Goal: Contribute content: Add original content to the website for others to see

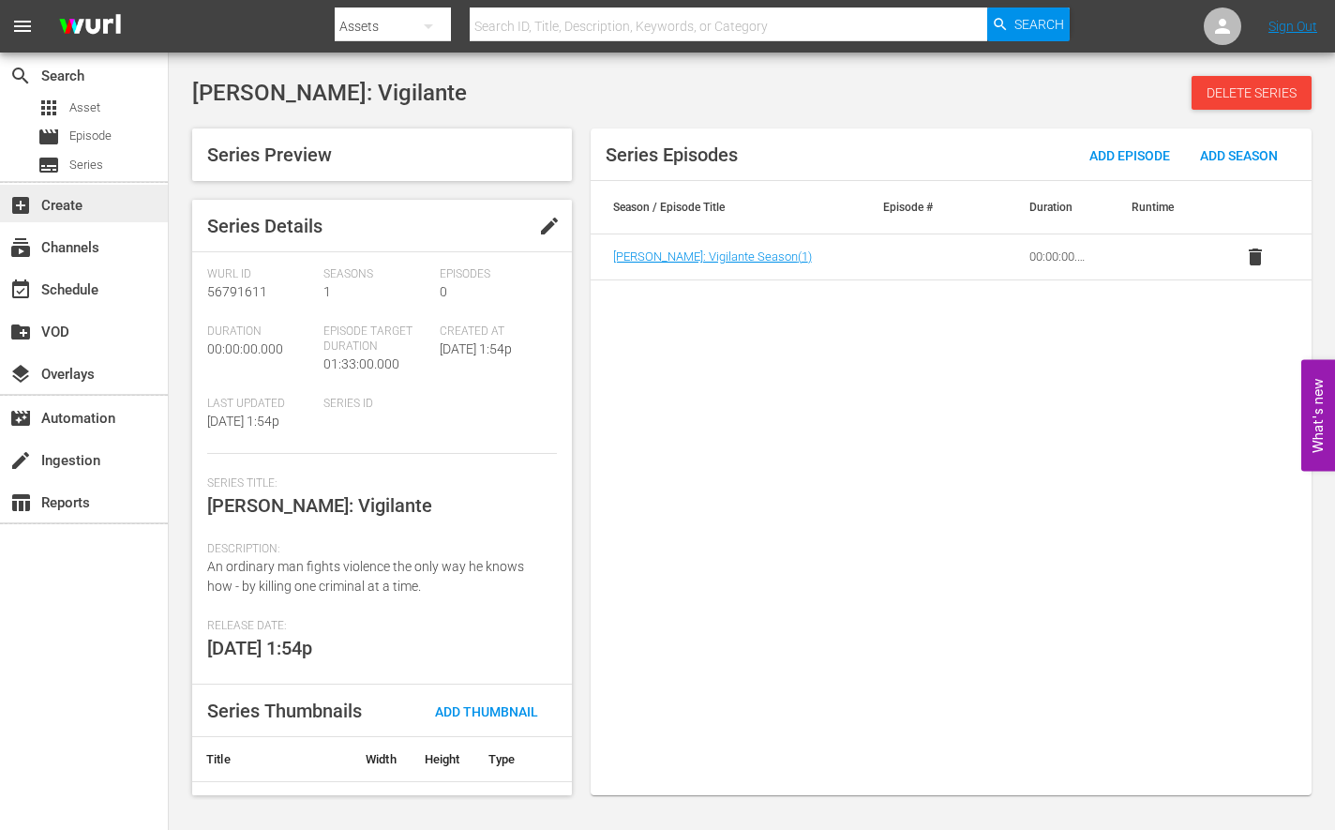
click at [93, 204] on div "add_box Create" at bounding box center [52, 202] width 105 height 17
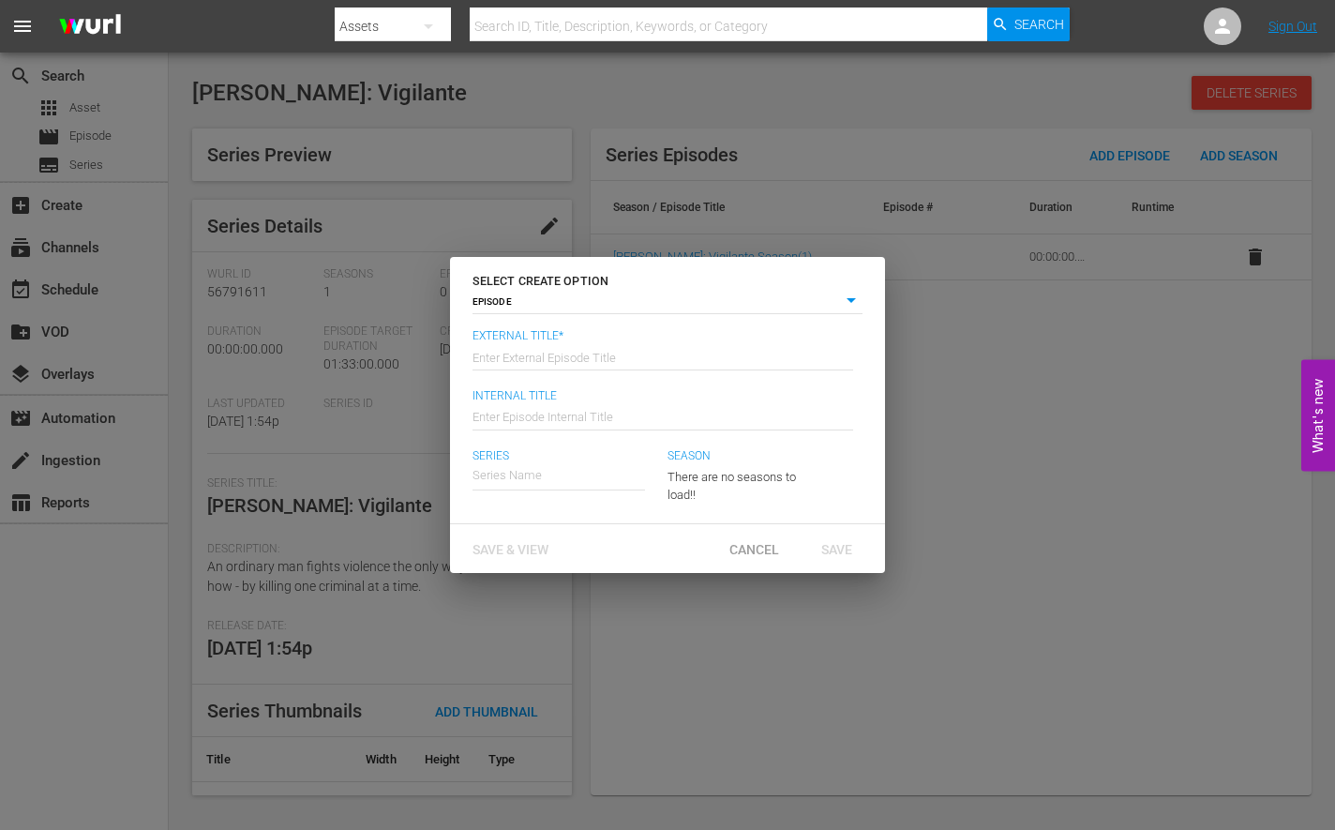
click at [592, 303] on body "menu Search By Assets Search ID, Title, Description, Keywords, or Category Sear…" at bounding box center [667, 415] width 1335 height 830
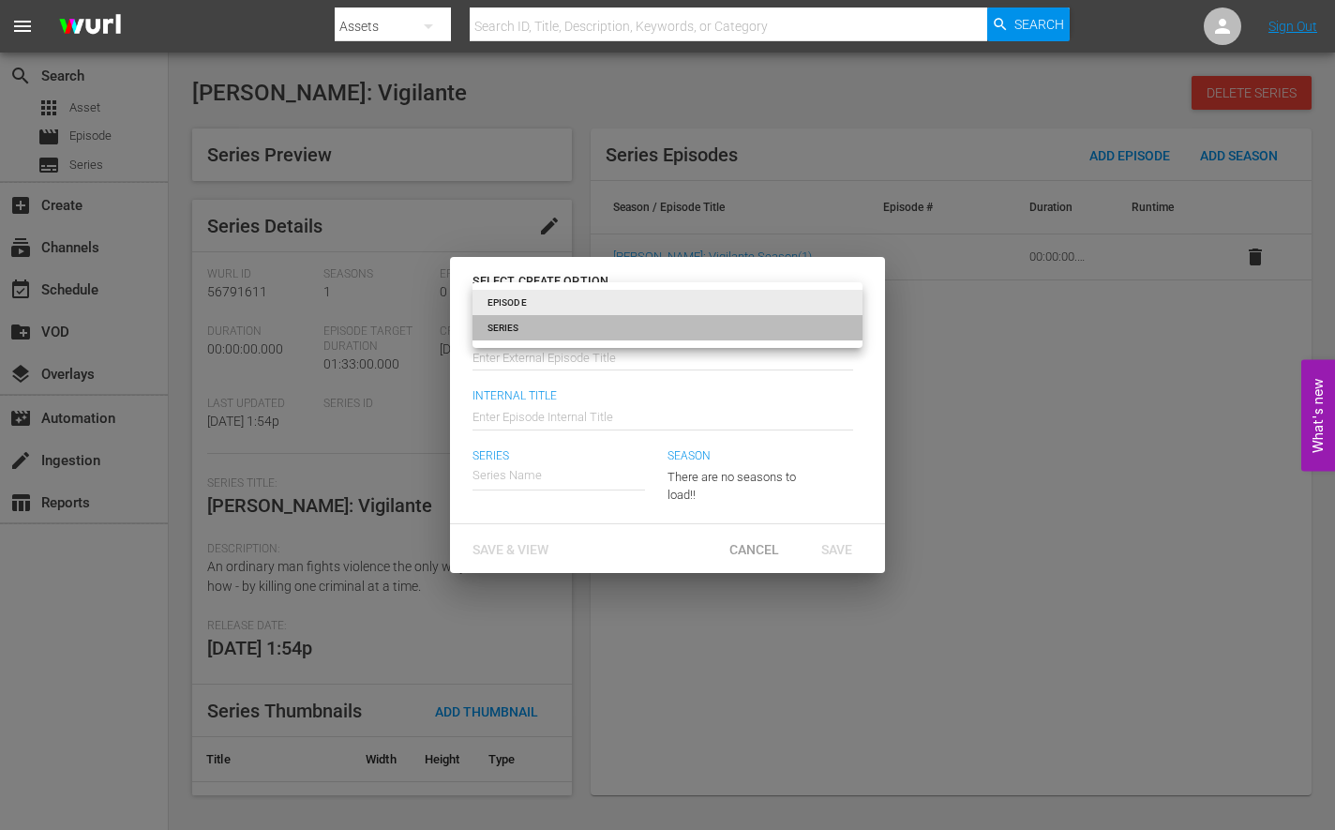
click at [534, 331] on li "SERIES" at bounding box center [667, 327] width 390 height 25
type input "series"
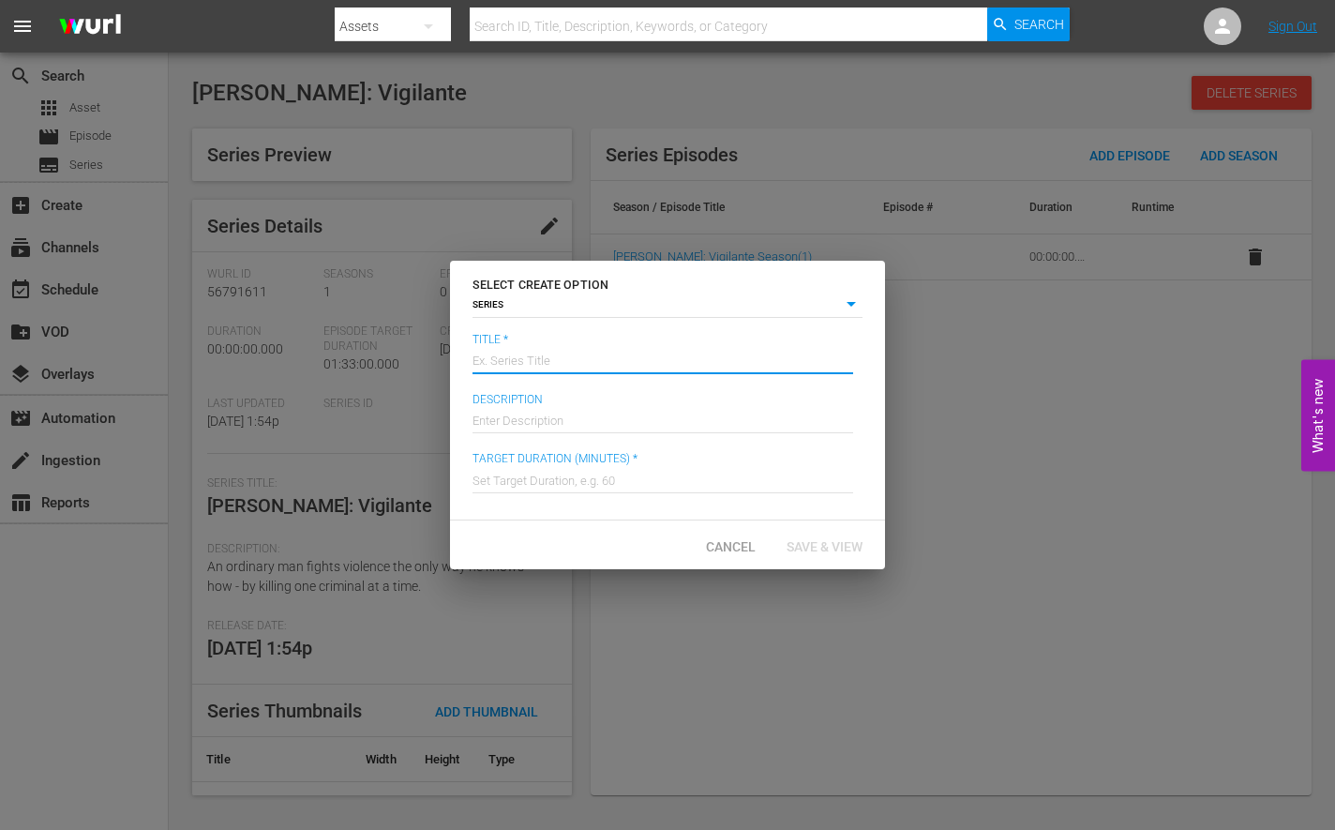
click at [532, 352] on input "text" at bounding box center [662, 359] width 381 height 45
type input "My Name is [PERSON_NAME]"
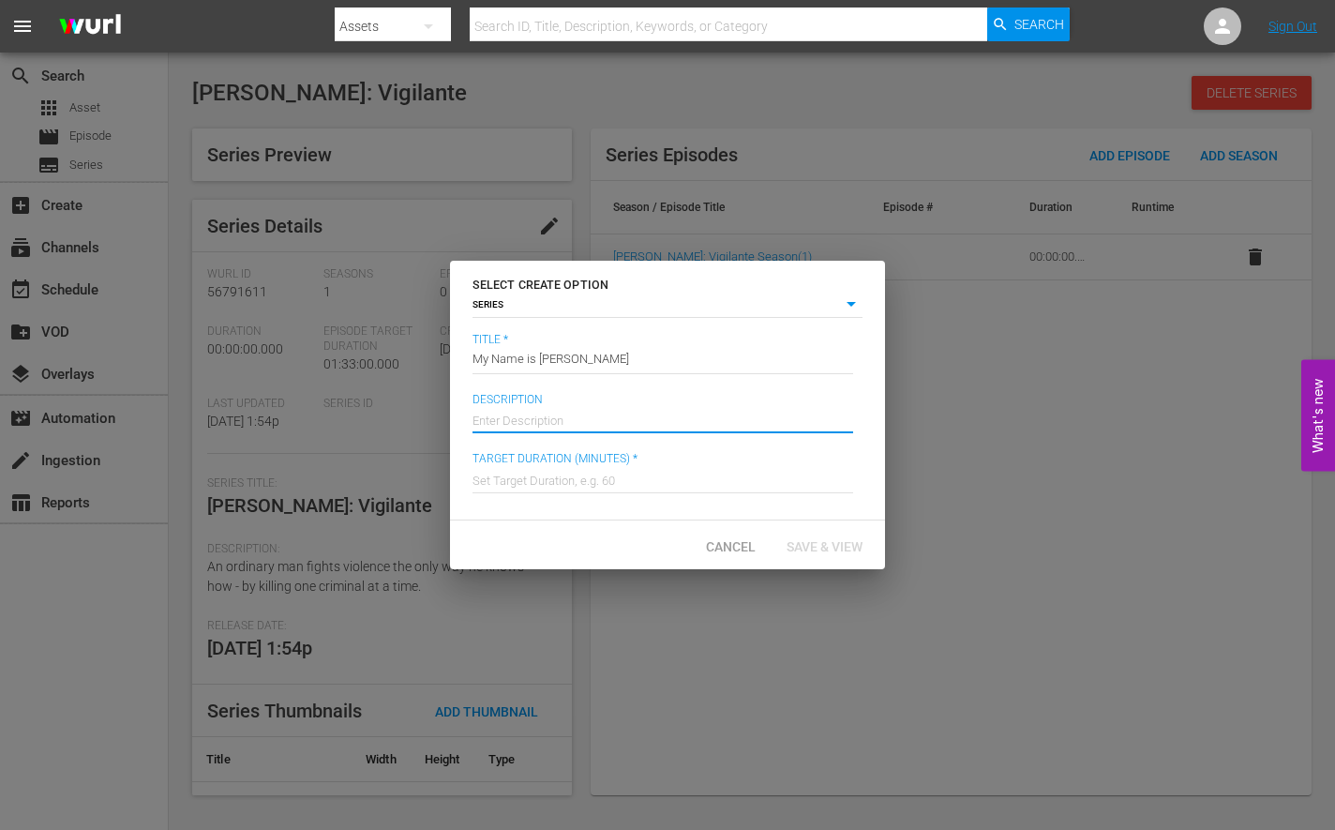
click at [525, 408] on input "text" at bounding box center [662, 418] width 381 height 45
paste input "[PERSON_NAME] is forced to fight a real monster in a small [US_STATE][GEOGRAPHI…"
type input "[PERSON_NAME] is forced to fight a real monster in a small [US_STATE][GEOGRAPHI…"
click at [551, 478] on input "text" at bounding box center [662, 478] width 381 height 45
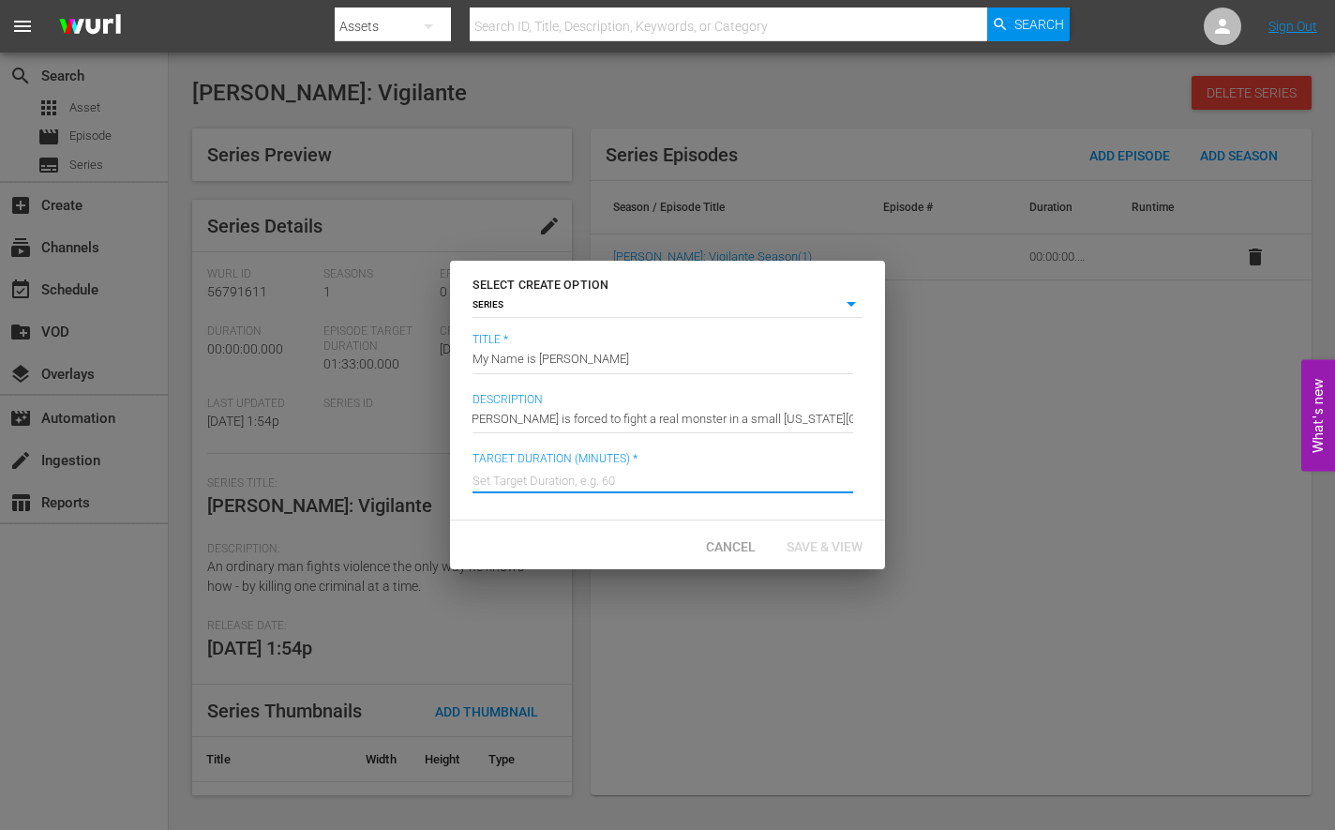
scroll to position [0, 0]
type input "84"
click at [831, 547] on span "Save & View" at bounding box center [824, 546] width 106 height 15
type input "episode"
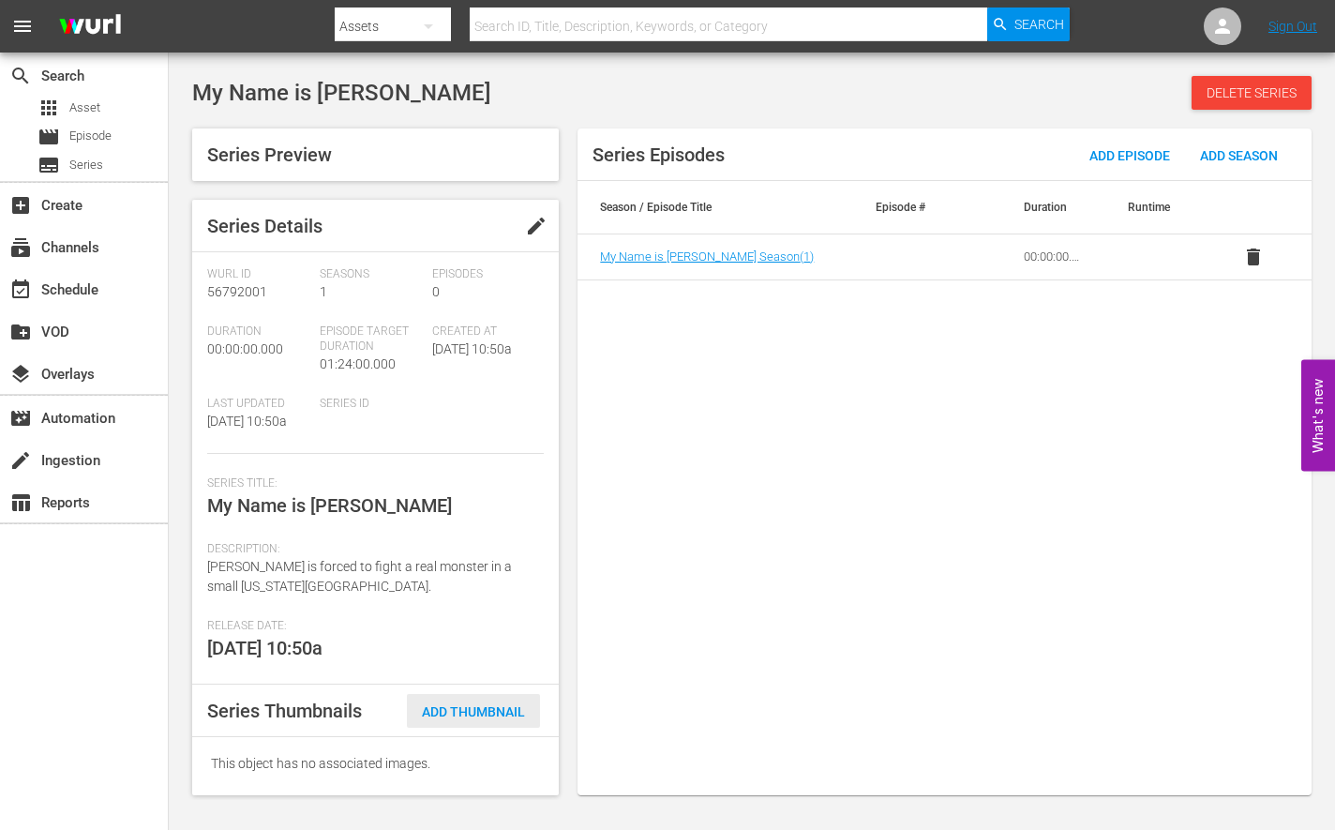
click at [478, 718] on span "Add Thumbnail" at bounding box center [473, 711] width 133 height 15
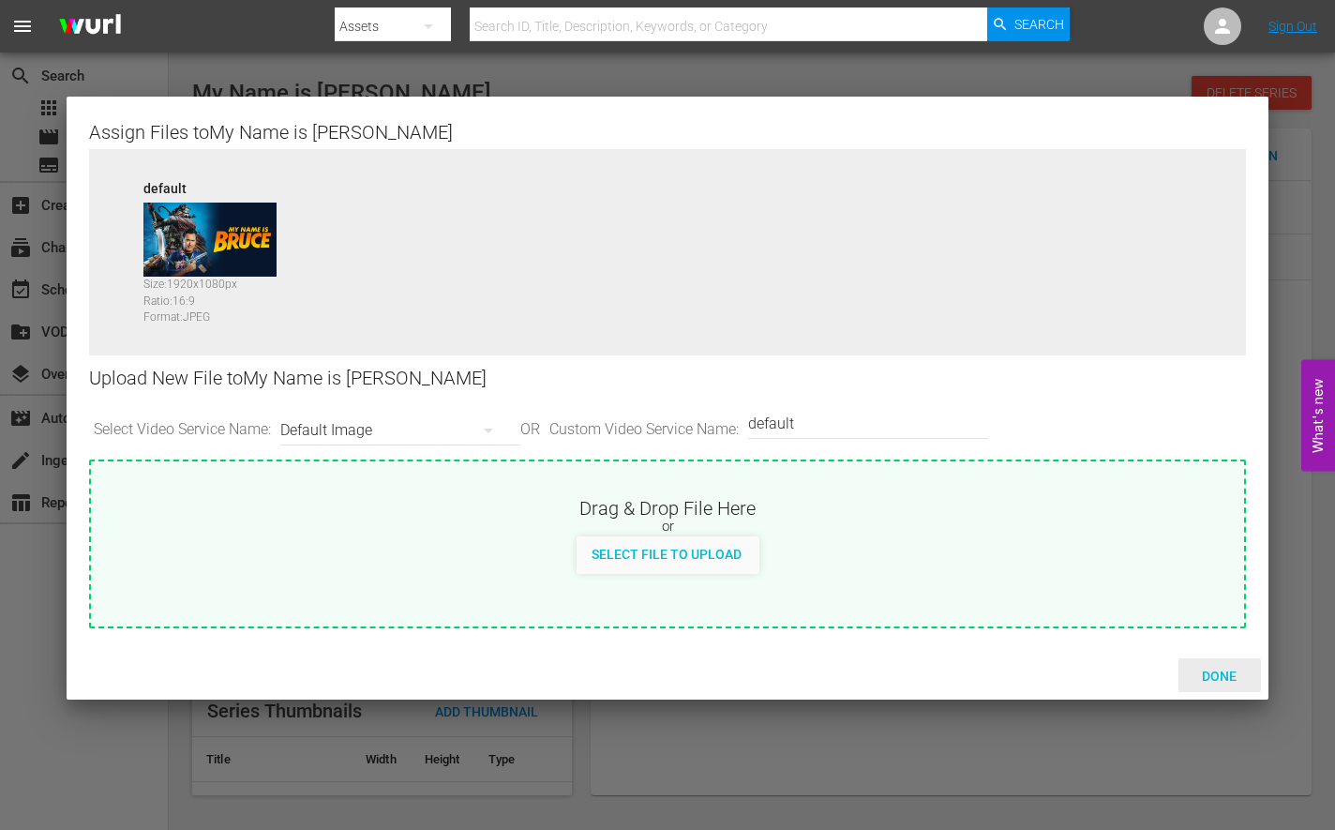
click at [1213, 676] on span "Done" at bounding box center [1219, 675] width 65 height 15
